Goal: Task Accomplishment & Management: Manage account settings

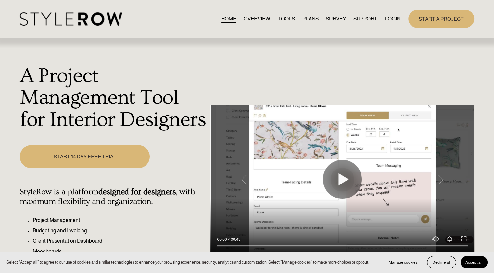
click at [391, 18] on link "LOGIN" at bounding box center [393, 18] width 16 height 9
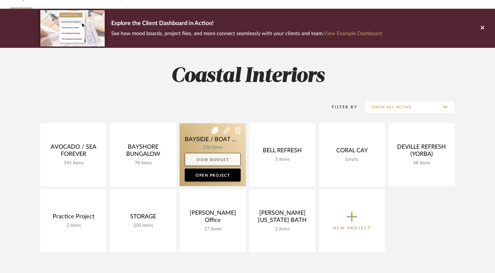
scroll to position [65, 0]
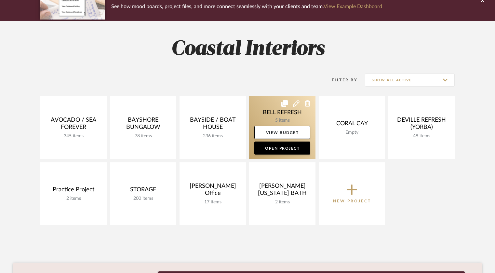
click at [268, 125] on link at bounding box center [282, 127] width 66 height 63
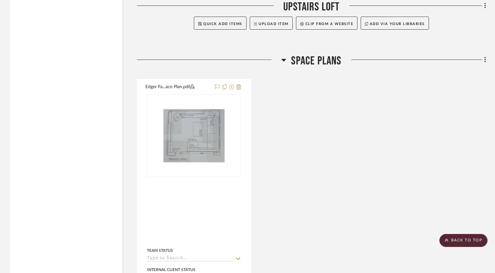
scroll to position [943, 0]
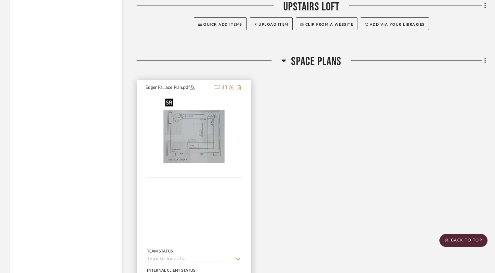
click at [208, 129] on img "0" at bounding box center [194, 136] width 63 height 81
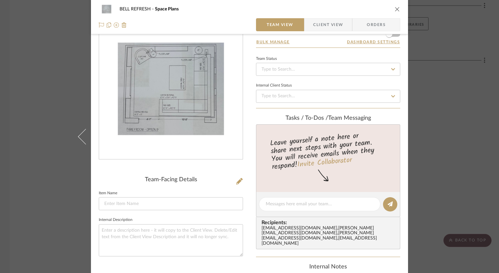
scroll to position [0, 0]
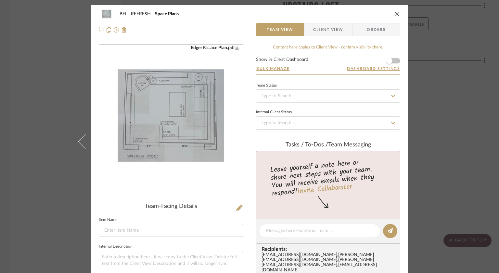
click at [395, 15] on icon "close" at bounding box center [397, 13] width 5 height 5
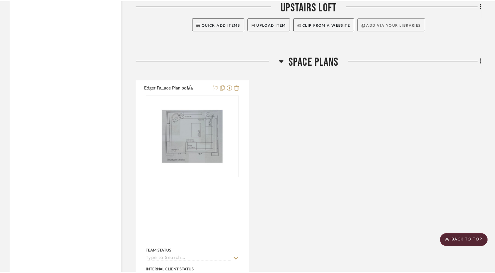
scroll to position [943, 0]
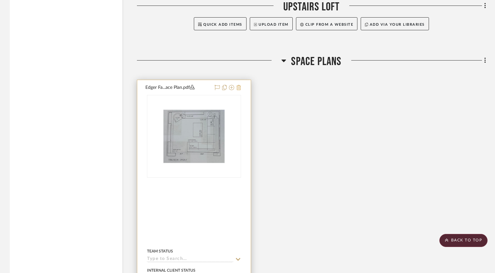
click at [239, 86] on icon at bounding box center [238, 87] width 5 height 5
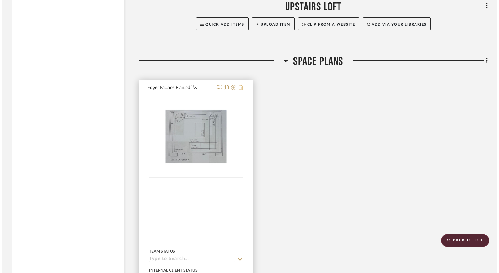
scroll to position [0, 0]
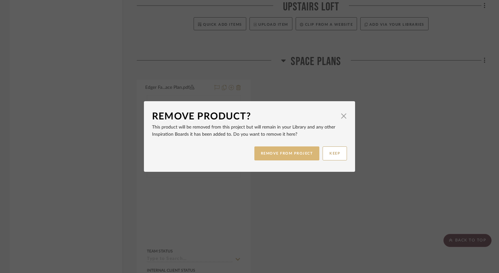
click at [264, 158] on button "REMOVE FROM PROJECT" at bounding box center [287, 153] width 65 height 14
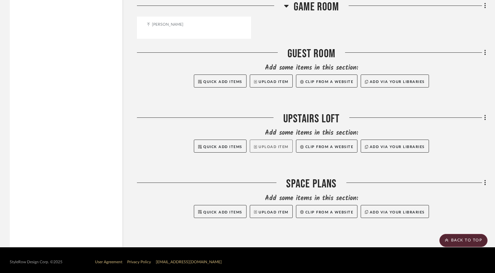
scroll to position [825, 0]
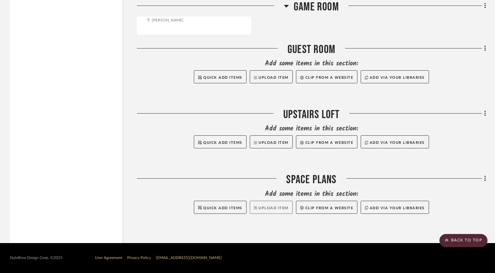
click at [272, 207] on button "Upload Item" at bounding box center [271, 207] width 43 height 13
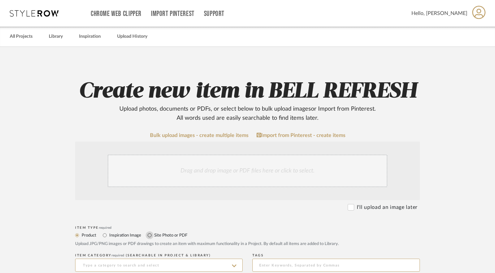
click at [151, 234] on input "Site Photo or PDF" at bounding box center [150, 235] width 8 height 8
radio input "true"
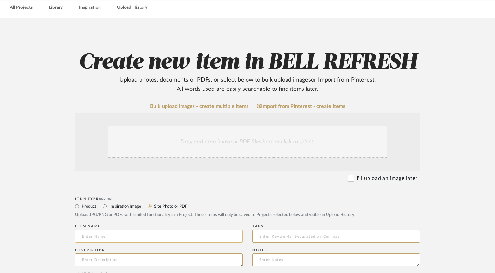
scroll to position [65, 0]
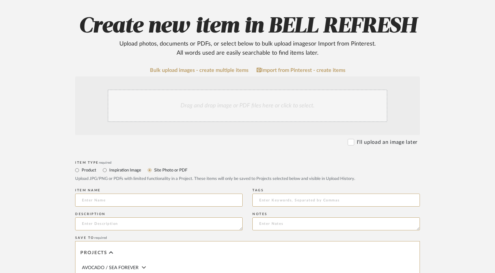
click at [241, 101] on div "Drag and drop image or PDF files here or click to select." at bounding box center [248, 105] width 280 height 33
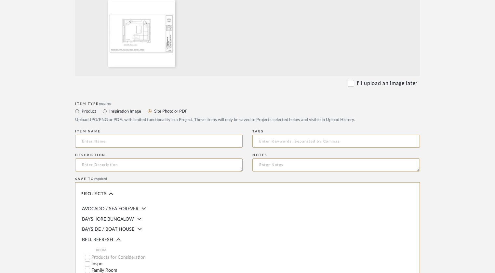
scroll to position [195, 0]
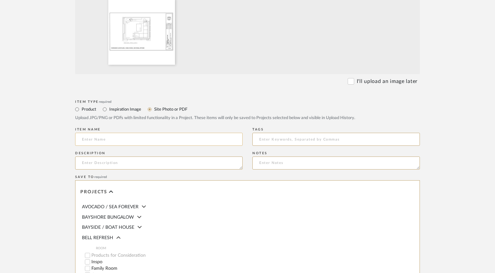
click at [114, 141] on input at bounding box center [158, 139] width 167 height 13
type input "Family Room FFP"
type textarea "Final space plan of space"
click at [269, 163] on textarea at bounding box center [335, 162] width 167 height 13
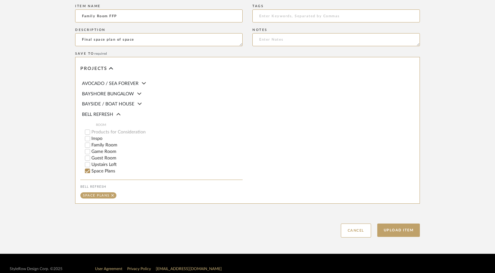
scroll to position [329, 0]
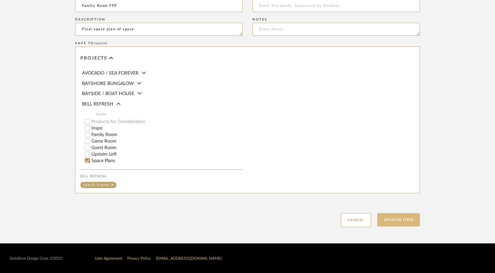
click at [392, 220] on button "Upload Item" at bounding box center [398, 219] width 43 height 13
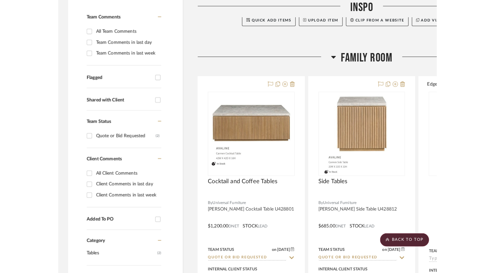
scroll to position [163, 0]
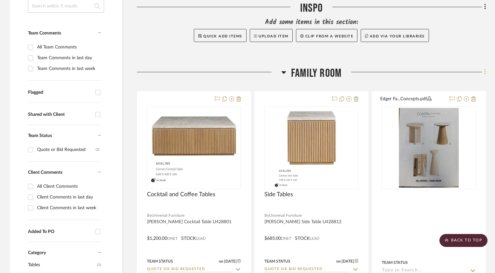
click at [483, 70] on fa-icon at bounding box center [484, 72] width 4 height 11
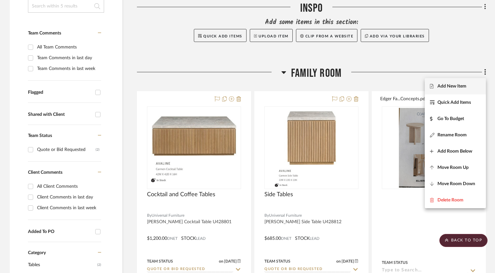
click at [463, 86] on span "Add New Item" at bounding box center [451, 86] width 29 height 6
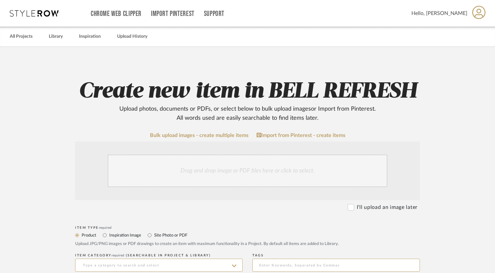
click at [251, 173] on div "Drag and drop image or PDF files here or click to select." at bounding box center [248, 170] width 280 height 33
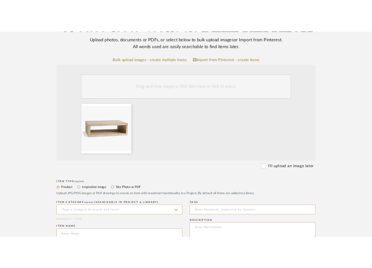
scroll to position [114, 0]
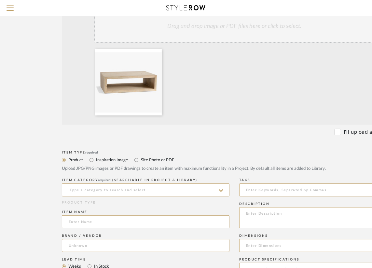
click at [235, 28] on div "Drag and drop image or PDF files here or click to select." at bounding box center [234, 26] width 280 height 33
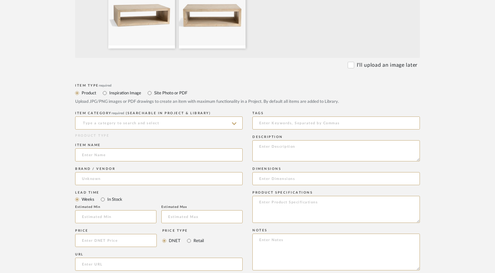
scroll to position [228, 0]
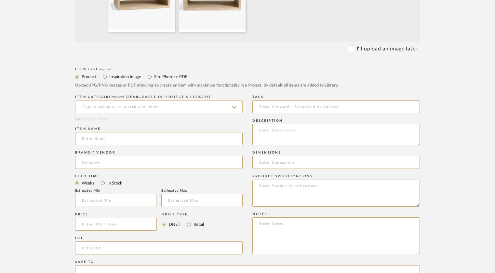
click at [171, 104] on input at bounding box center [158, 106] width 167 height 13
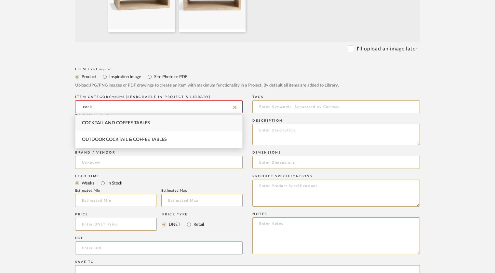
click at [139, 122] on span "Cocktail and Coffee Tables" at bounding box center [116, 123] width 68 height 5
type input "Cocktail and Coffee Tables"
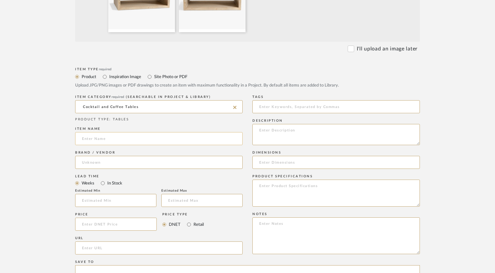
click at [136, 138] on input at bounding box center [158, 138] width 167 height 13
type input "Folsom Rectangular Grand Coffee Table"
type input "Pottery Barn"
click at [113, 179] on span "Pottery Barn" at bounding box center [100, 179] width 27 height 6
click at [120, 219] on input at bounding box center [116, 223] width 82 height 13
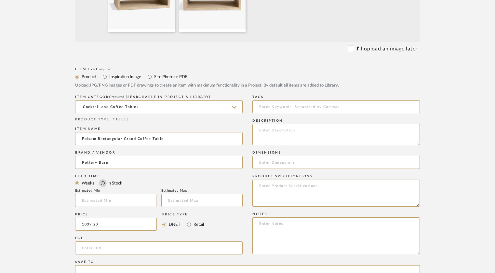
type input "$1,039.20"
click at [104, 182] on input "In Stock" at bounding box center [103, 183] width 8 height 8
radio input "true"
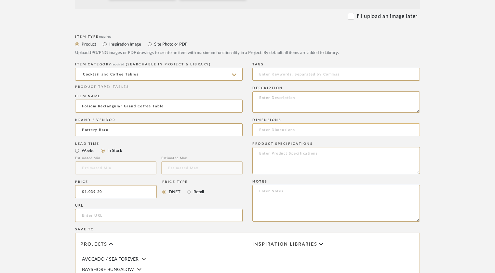
click at [296, 128] on input at bounding box center [335, 129] width 167 height 13
type input "60" x 40" x18.5"H"
click at [299, 154] on textarea at bounding box center [335, 160] width 167 height 27
click at [259, 152] on textarea "Desert Pine" at bounding box center [335, 160] width 167 height 27
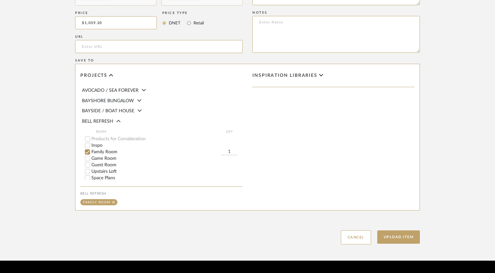
scroll to position [446, 0]
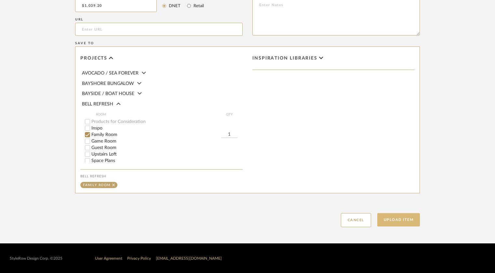
type textarea "Finish: Desert Pine"
click at [398, 217] on button "Upload Item" at bounding box center [398, 219] width 43 height 13
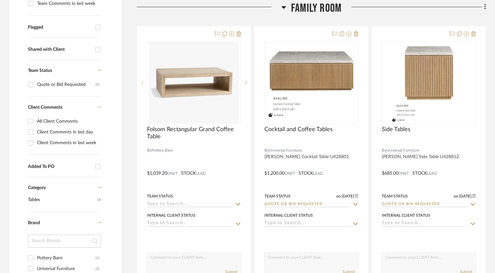
scroll to position [229, 0]
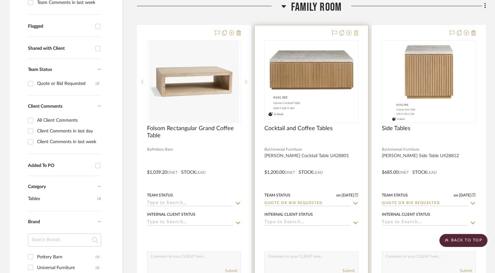
click at [357, 32] on icon at bounding box center [356, 32] width 5 height 5
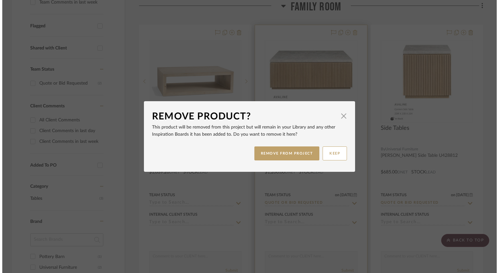
scroll to position [0, 0]
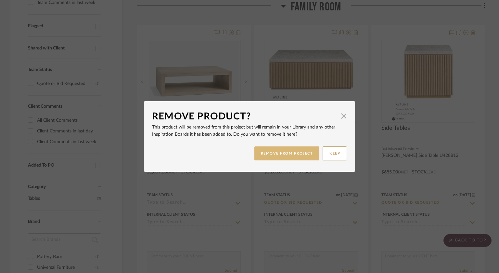
click at [293, 152] on button "REMOVE FROM PROJECT" at bounding box center [287, 153] width 65 height 14
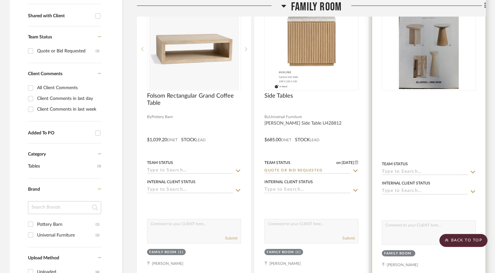
scroll to position [196, 0]
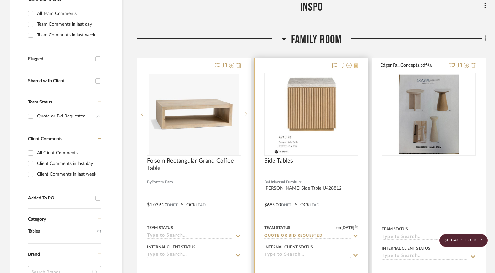
click at [356, 65] on icon at bounding box center [356, 65] width 5 height 5
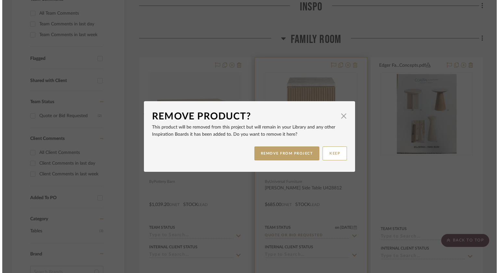
scroll to position [0, 0]
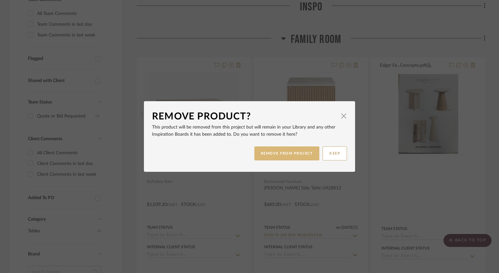
click at [294, 156] on button "REMOVE FROM PROJECT" at bounding box center [287, 153] width 65 height 14
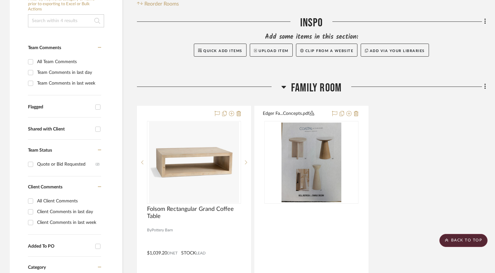
scroll to position [164, 0]
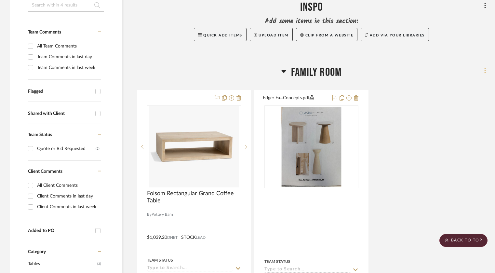
click at [485, 72] on icon at bounding box center [485, 70] width 2 height 7
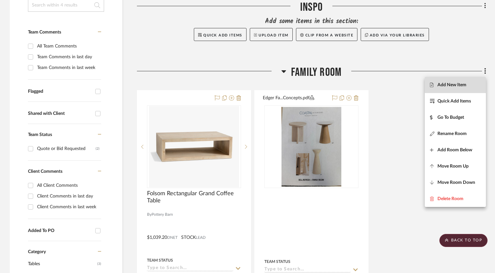
click at [471, 84] on span "Add New Item" at bounding box center [455, 85] width 51 height 6
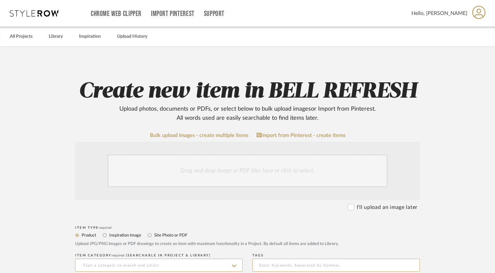
click at [251, 170] on div "Drag and drop image or PDF files here or click to select." at bounding box center [248, 170] width 280 height 33
click at [230, 174] on div "Drag and drop image or PDF files here or click to select." at bounding box center [248, 170] width 280 height 33
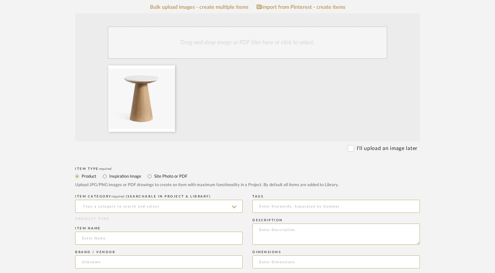
scroll to position [130, 0]
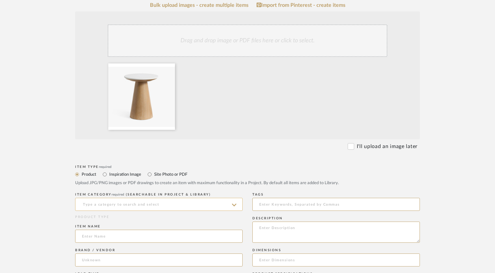
click at [146, 201] on input at bounding box center [158, 204] width 167 height 13
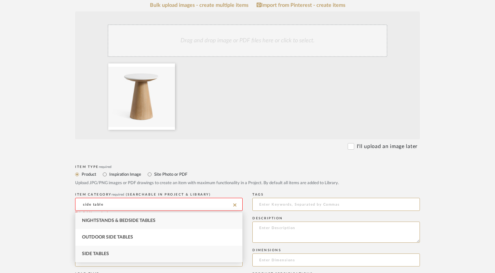
click at [114, 248] on div "Side Tables" at bounding box center [158, 253] width 167 height 17
type input "Side Tables"
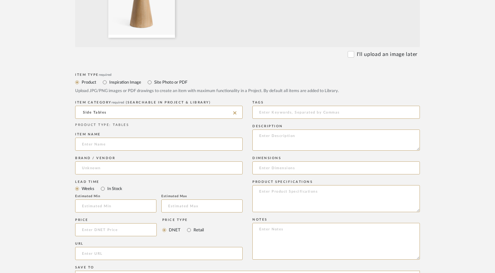
scroll to position [228, 0]
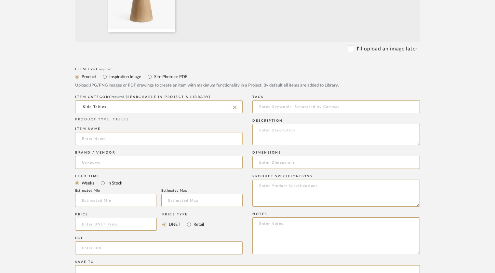
click at [108, 138] on input at bounding box center [158, 138] width 167 height 13
type input "[PERSON_NAME] Round Quartz Side Table"
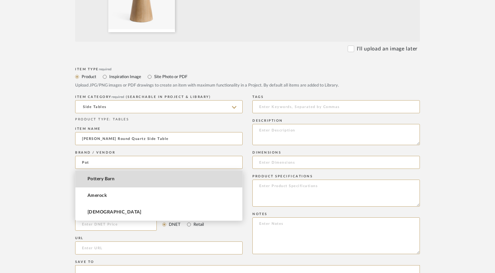
click at [115, 178] on mat-option "Pottery Barn" at bounding box center [158, 179] width 167 height 17
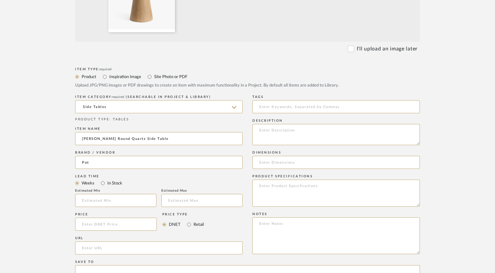
type input "Pottery Barn"
click at [125, 197] on input at bounding box center [115, 200] width 81 height 13
click at [125, 203] on input at bounding box center [115, 200] width 81 height 13
type input "7"
type input "8"
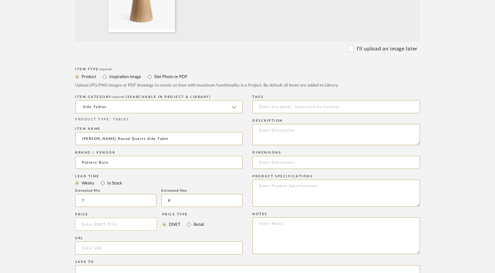
click at [122, 224] on input at bounding box center [116, 223] width 82 height 13
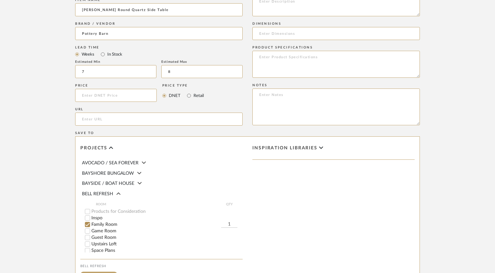
scroll to position [358, 0]
type input "$319.20"
click at [313, 56] on textarea at bounding box center [335, 62] width 167 height 27
type textarea "Fog Finish"
click at [324, 32] on input at bounding box center [335, 32] width 167 height 13
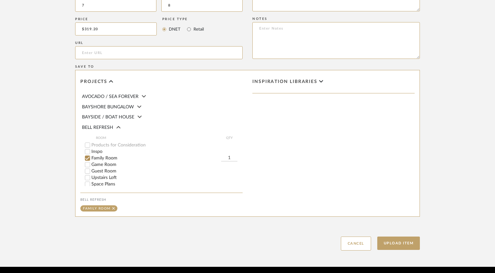
scroll to position [446, 0]
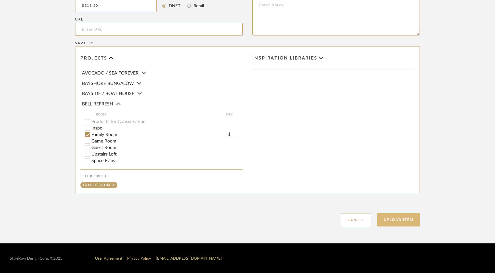
type input "18"Diam x 22"H"
click at [406, 218] on button "Upload Item" at bounding box center [398, 219] width 43 height 13
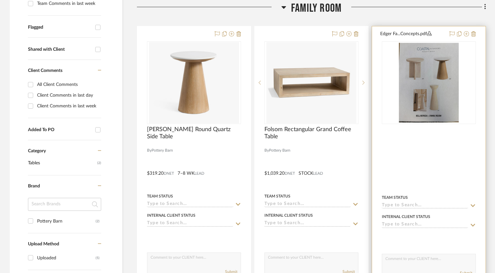
scroll to position [229, 0]
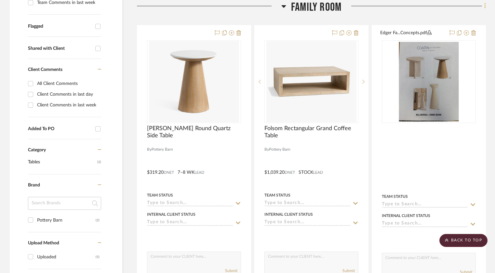
click at [485, 5] on icon at bounding box center [484, 6] width 1 height 6
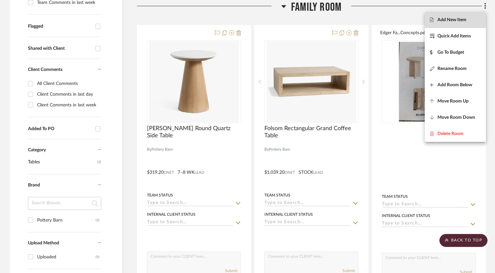
click at [458, 20] on span "Add New Item" at bounding box center [451, 20] width 29 height 6
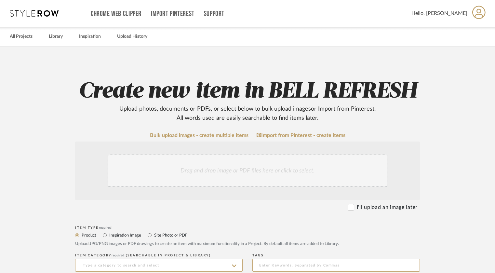
click at [226, 173] on div "Drag and drop image or PDF files here or click to select." at bounding box center [248, 170] width 280 height 33
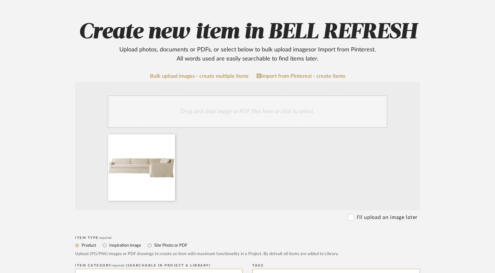
scroll to position [65, 0]
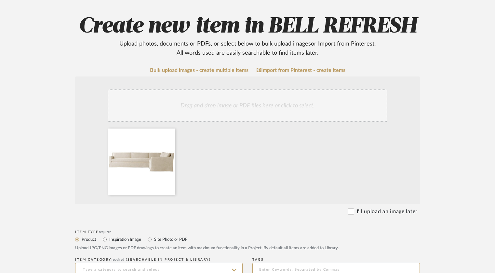
click at [213, 104] on div "Drag and drop image or PDF files here or click to select." at bounding box center [248, 105] width 280 height 33
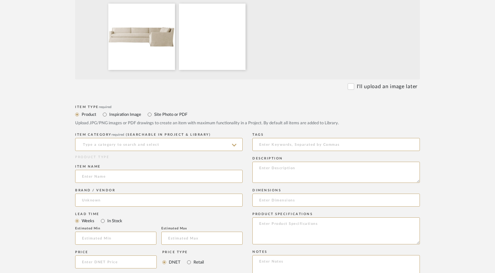
scroll to position [195, 0]
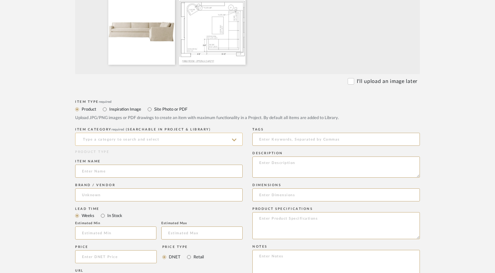
click at [207, 138] on input at bounding box center [158, 139] width 167 height 13
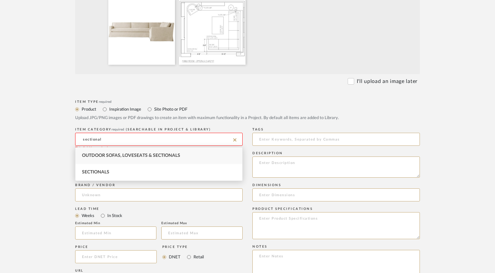
click at [176, 153] on div "Outdoor Sofas, Loveseats & Sectionals" at bounding box center [158, 155] width 167 height 17
type input "Outdoor Sofas, Loveseats & Sectionals"
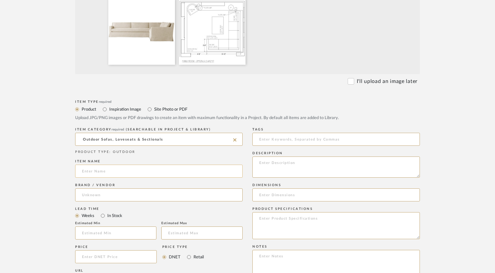
click at [147, 170] on input at bounding box center [158, 170] width 167 height 13
type input "Custom Sectional"
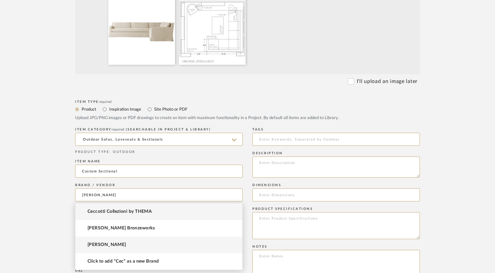
type input "[PERSON_NAME]"
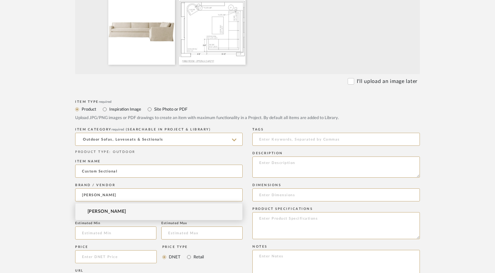
click at [100, 243] on div "Estimated Min" at bounding box center [115, 232] width 81 height 22
click at [96, 197] on input at bounding box center [158, 194] width 167 height 13
type input "[PERSON_NAME]"
click at [94, 213] on span "[PERSON_NAME]" at bounding box center [106, 212] width 39 height 6
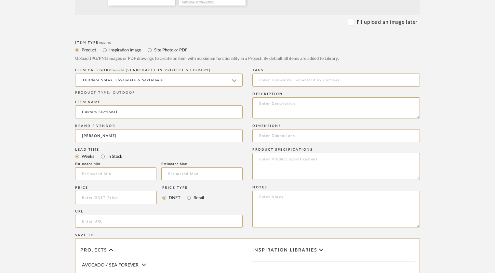
scroll to position [260, 0]
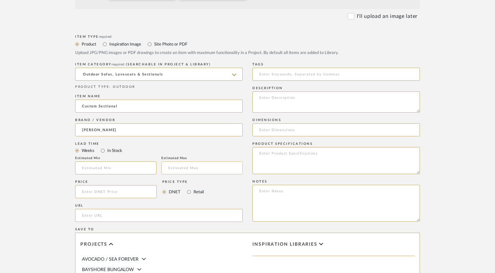
click at [172, 169] on input "text" at bounding box center [201, 167] width 81 height 13
type input "5"
click at [115, 193] on input at bounding box center [116, 191] width 82 height 13
type input "$3,990.00"
click at [284, 129] on input at bounding box center [335, 129] width 167 height 13
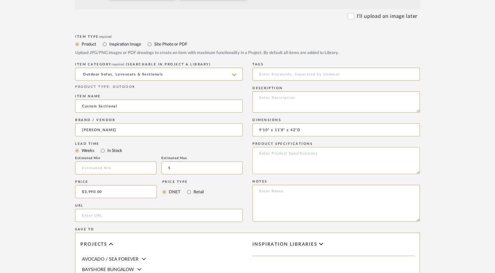
type input "9'10" x 11'8" x 42"D"
click at [349, 152] on textarea at bounding box center [335, 160] width 167 height 27
click at [259, 153] on textarea "Dorell: [PERSON_NAME]" at bounding box center [335, 160] width 167 height 27
type textarea "Fabric: Dorell: [PERSON_NAME]"
click at [267, 192] on textarea at bounding box center [335, 203] width 167 height 37
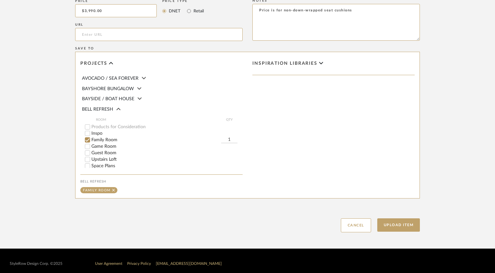
scroll to position [446, 0]
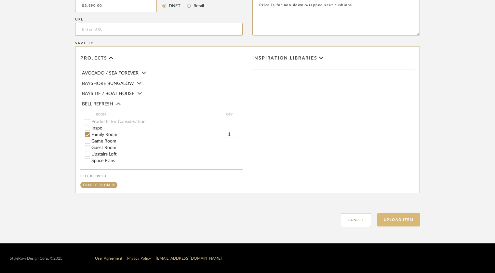
type textarea "Price is for non-down-wrapped seat cushions"
click at [383, 217] on button "Upload Item" at bounding box center [398, 219] width 43 height 13
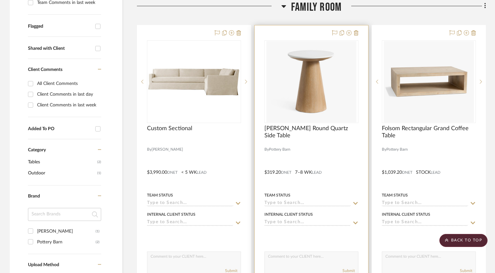
scroll to position [261, 0]
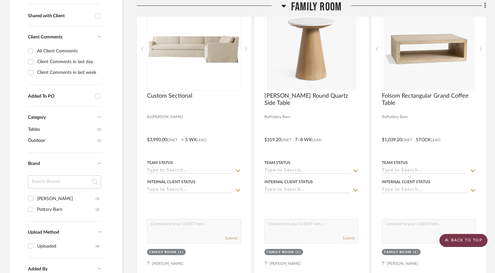
click at [461, 239] on scroll-to-top-button "BACK TO TOP" at bounding box center [463, 240] width 48 height 13
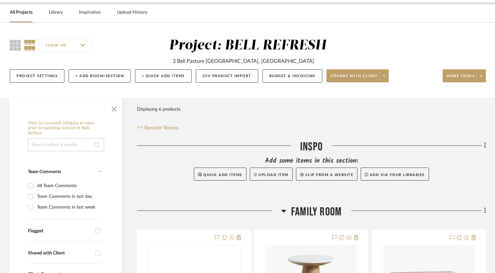
scroll to position [0, 0]
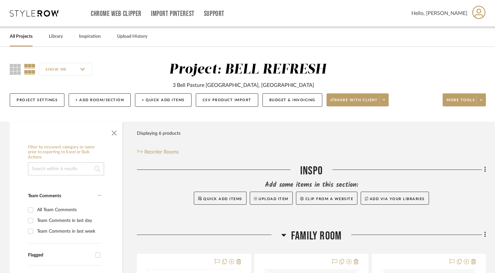
click at [24, 36] on link "All Projects" at bounding box center [21, 36] width 23 height 9
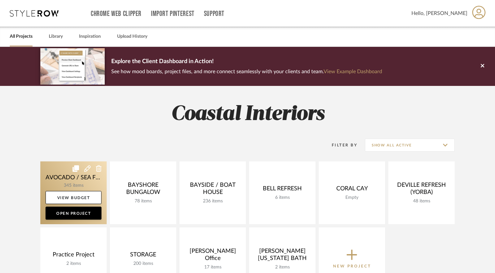
click at [61, 172] on link at bounding box center [73, 192] width 66 height 63
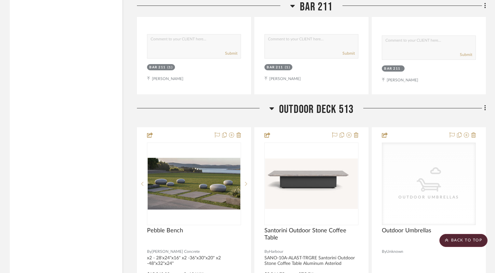
scroll to position [3806, 0]
